Goal: Transaction & Acquisition: Subscribe to service/newsletter

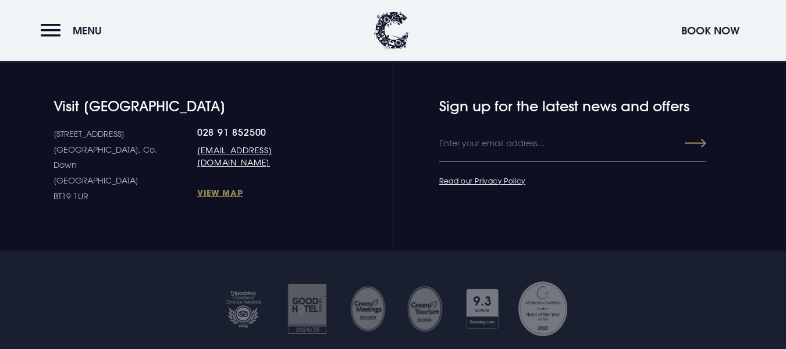
click at [457, 157] on input "Email" at bounding box center [572, 143] width 267 height 35
type input "marycsorohan@gmail.com"
click at [474, 185] on link "Read our Privacy Policy" at bounding box center [482, 180] width 86 height 9
click at [696, 154] on button "Submit" at bounding box center [686, 143] width 42 height 21
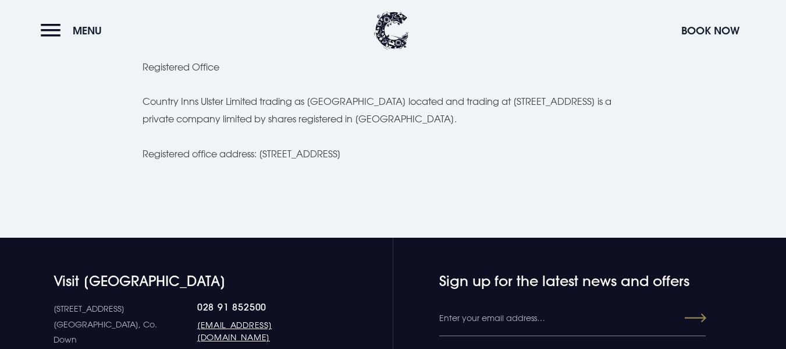
scroll to position [3201, 0]
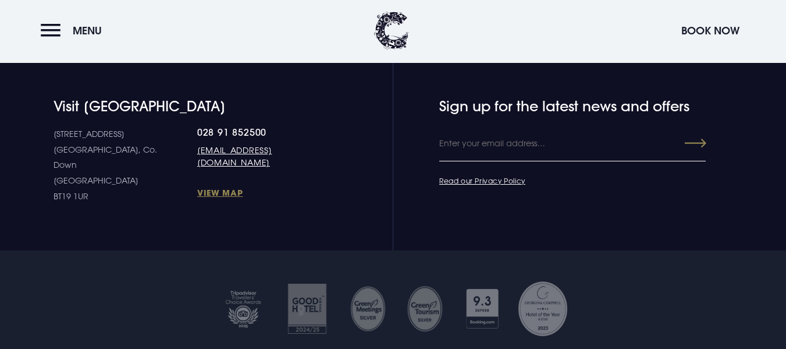
click at [477, 161] on input "Email" at bounding box center [572, 143] width 267 height 35
click at [697, 154] on button "Submit" at bounding box center [686, 143] width 42 height 21
click at [573, 198] on form "Leave this field blank Sign up for the latest news and offers Email marycsoroha…" at bounding box center [531, 151] width 262 height 107
click at [527, 161] on input "marycsorohan@gmail,com" at bounding box center [572, 143] width 267 height 35
type input "marycsorohan@gmail.com"
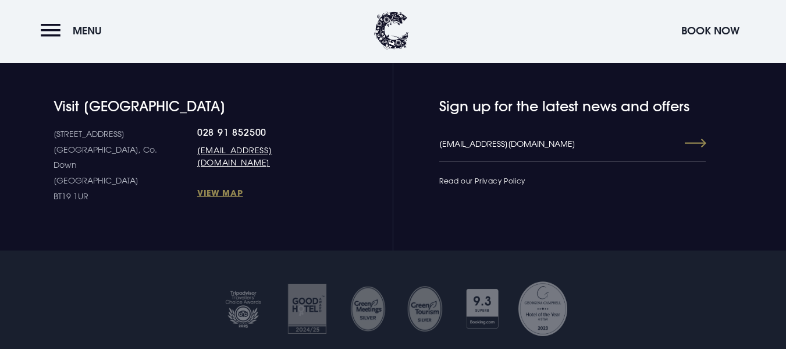
click at [475, 185] on link "Read our Privacy Policy" at bounding box center [482, 180] width 86 height 9
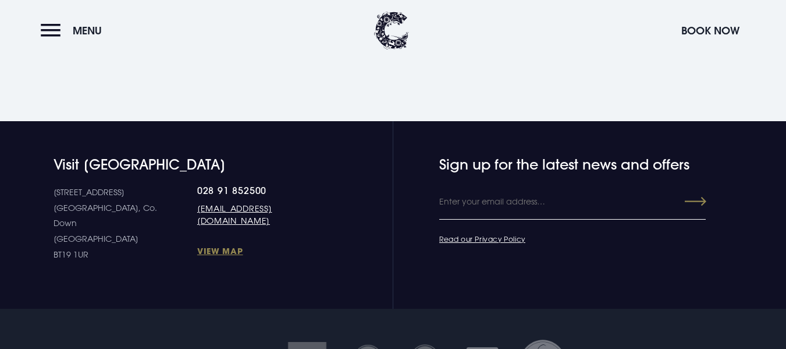
click at [455, 219] on input "Email" at bounding box center [572, 202] width 267 height 35
type input "[EMAIL_ADDRESS][DOMAIN_NAME]"
click at [707, 218] on div "Visit Clandeboye Lodge 10 Estate Road Bangor, Co. Down Northern Ireland BT19 1U…" at bounding box center [393, 209] width 772 height 107
click at [702, 212] on button "Submit" at bounding box center [686, 201] width 42 height 21
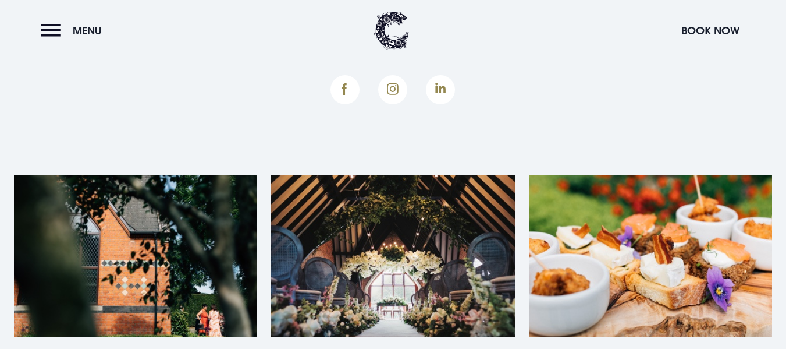
scroll to position [466, 0]
